Goal: Task Accomplishment & Management: Manage account settings

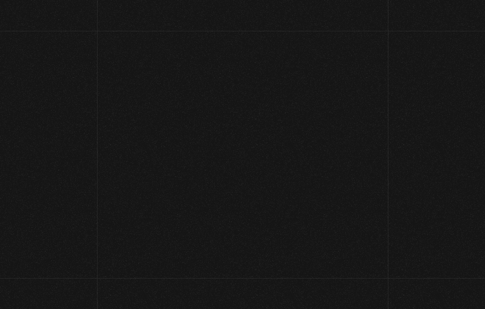
scroll to position [84, 0]
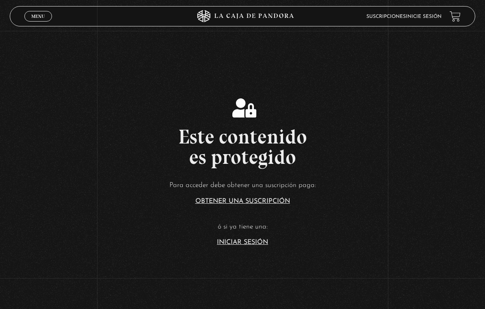
click at [264, 245] on link "Iniciar Sesión" at bounding box center [242, 242] width 51 height 7
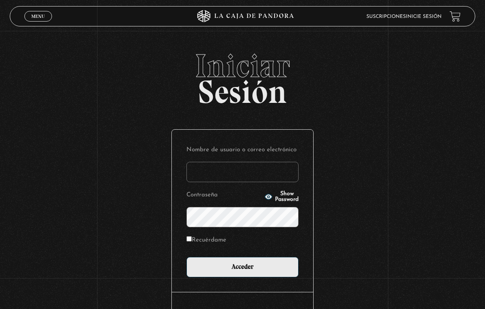
type input "[EMAIL_ADDRESS][DOMAIN_NAME]"
click at [243, 269] on input "Acceder" at bounding box center [243, 267] width 112 height 20
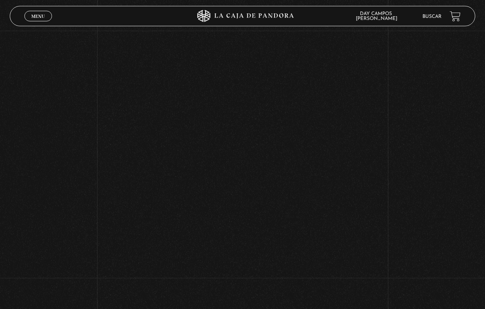
scroll to position [265, 0]
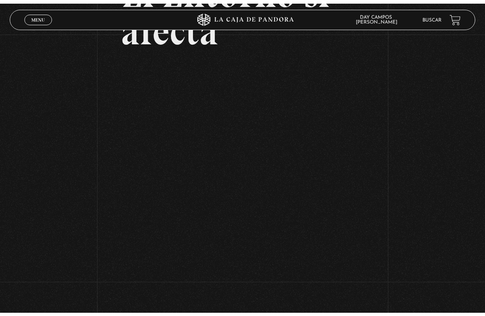
scroll to position [10, 0]
